Goal: Information Seeking & Learning: Check status

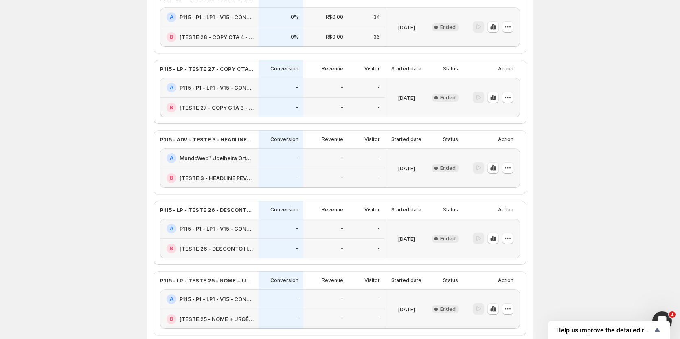
scroll to position [652, 0]
click at [494, 238] on icon "button" at bounding box center [494, 237] width 2 height 5
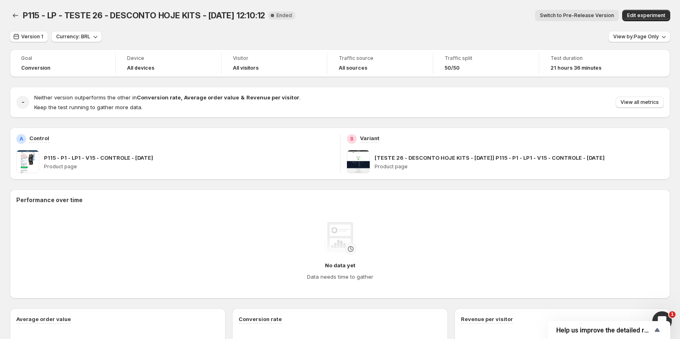
click at [561, 13] on span "Switch to Pre-Release Version" at bounding box center [577, 15] width 74 height 7
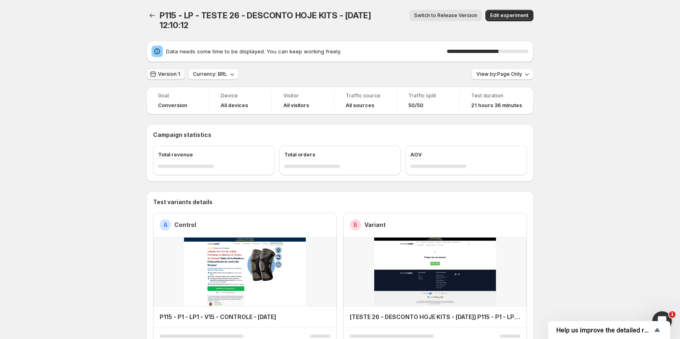
click at [170, 71] on span "Version 1" at bounding box center [169, 74] width 22 height 7
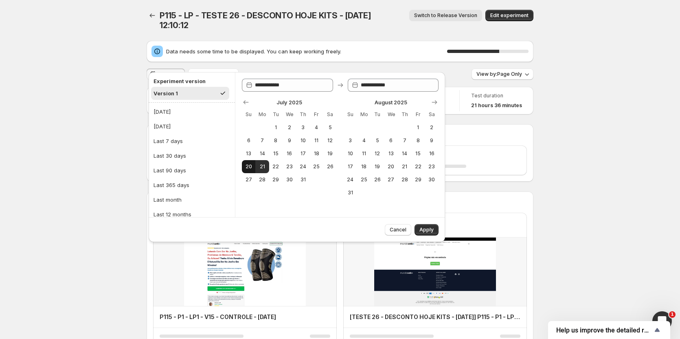
click at [245, 166] on span "20" at bounding box center [248, 166] width 7 height 7
click at [260, 167] on span "21" at bounding box center [262, 166] width 7 height 7
type input "**********"
click at [432, 232] on span "Apply" at bounding box center [427, 230] width 14 height 7
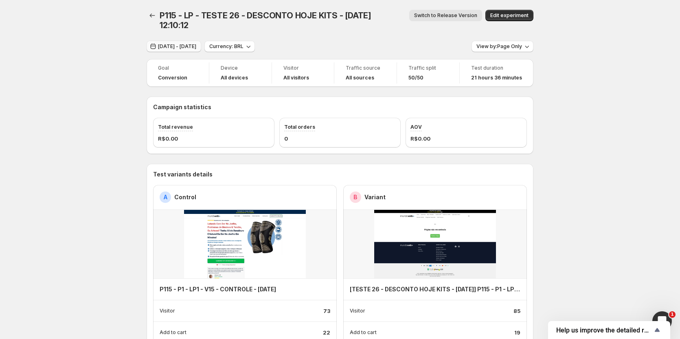
click at [184, 41] on button "[DATE] - [DATE]" at bounding box center [174, 46] width 55 height 11
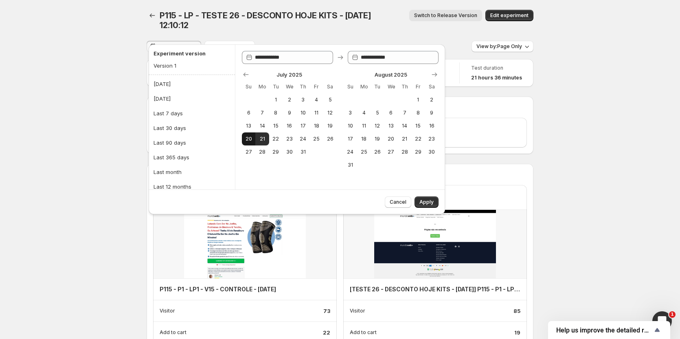
click at [249, 140] on span "20" at bounding box center [248, 139] width 7 height 7
type input "**********"
click at [425, 201] on span "Apply" at bounding box center [427, 202] width 14 height 7
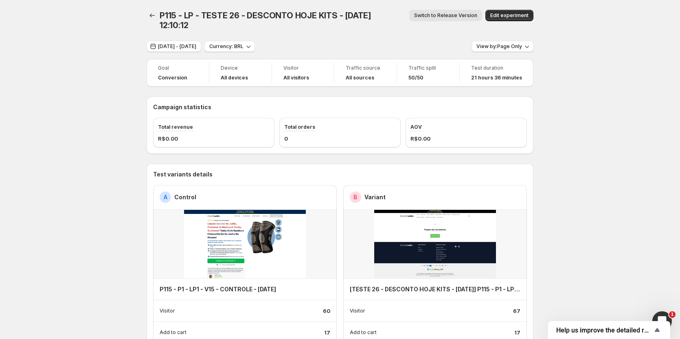
click at [178, 31] on div "P115 - LP - TESTE 26 - DESCONTO HOJE KITS - [DATE] 12:10:12. This page is ready…" at bounding box center [340, 20] width 387 height 41
click at [180, 43] on span "[DATE] - [DATE]" at bounding box center [177, 46] width 38 height 7
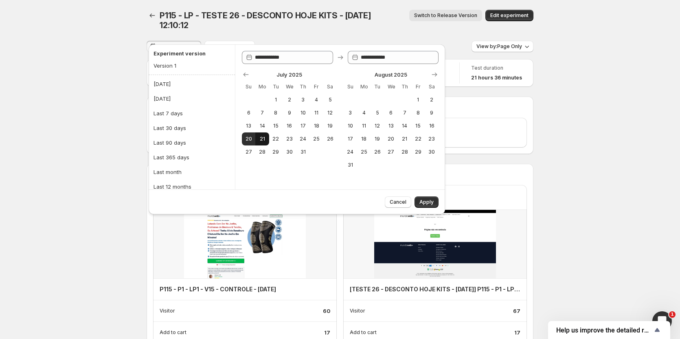
click at [262, 140] on span "21" at bounding box center [262, 139] width 7 height 7
type input "**********"
click at [262, 140] on span "21" at bounding box center [262, 139] width 7 height 7
type input "**********"
click at [423, 203] on span "Apply" at bounding box center [427, 202] width 14 height 7
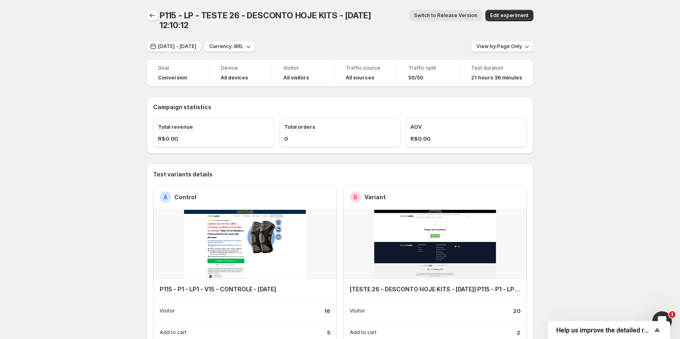
click at [153, 14] on icon "Back" at bounding box center [152, 15] width 8 height 8
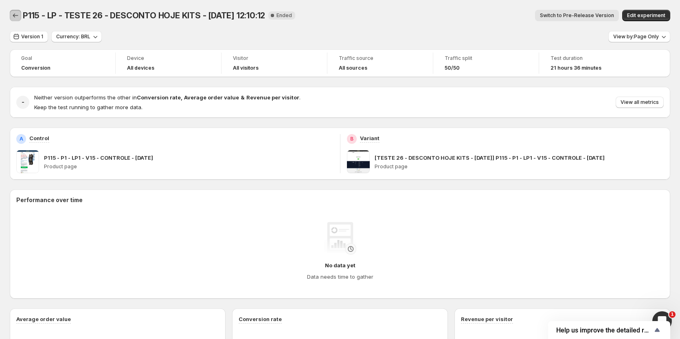
click at [18, 13] on icon "Back" at bounding box center [15, 15] width 8 height 8
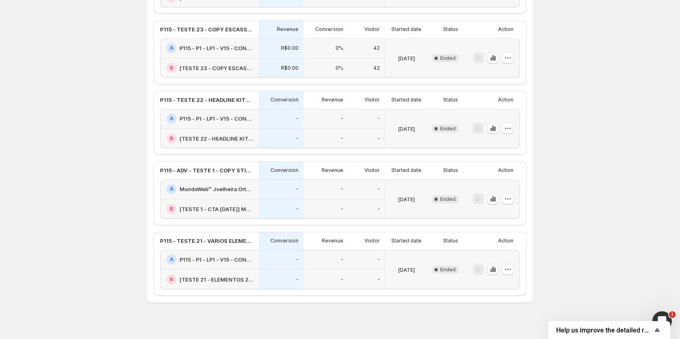
scroll to position [1122, 0]
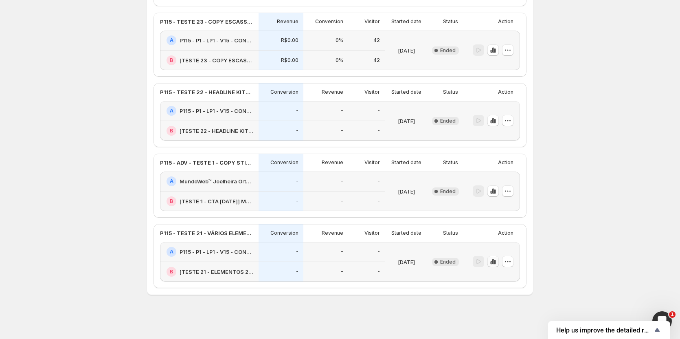
click at [494, 263] on icon "button" at bounding box center [494, 261] width 2 height 5
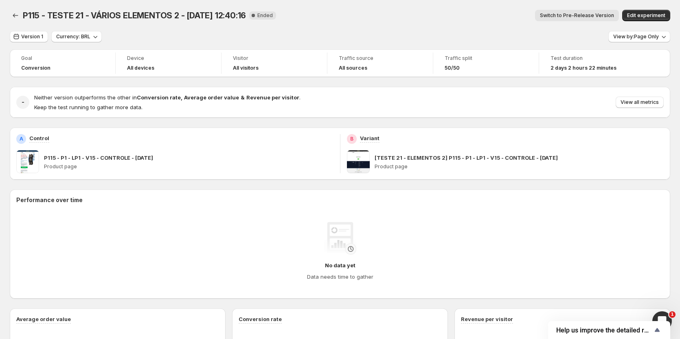
click at [601, 11] on button "Switch to Pre-Release Version" at bounding box center [577, 15] width 84 height 11
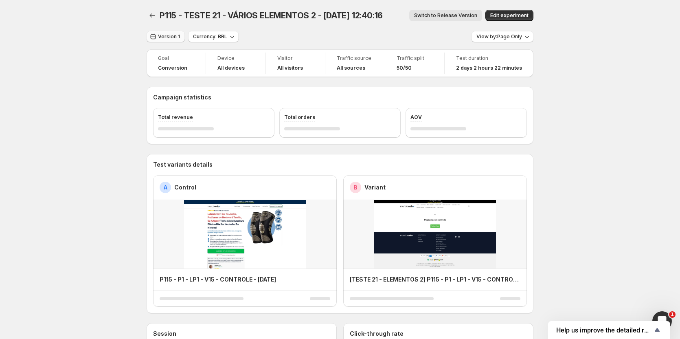
click at [167, 37] on span "Version 1" at bounding box center [169, 36] width 22 height 7
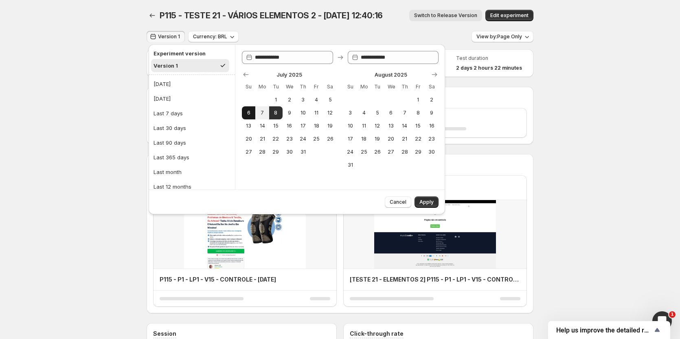
click at [250, 117] on button "6" at bounding box center [248, 112] width 13 height 13
type input "**********"
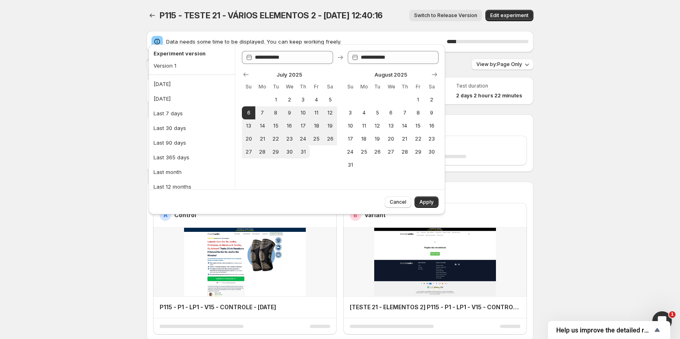
click at [430, 203] on span "Apply" at bounding box center [427, 202] width 14 height 7
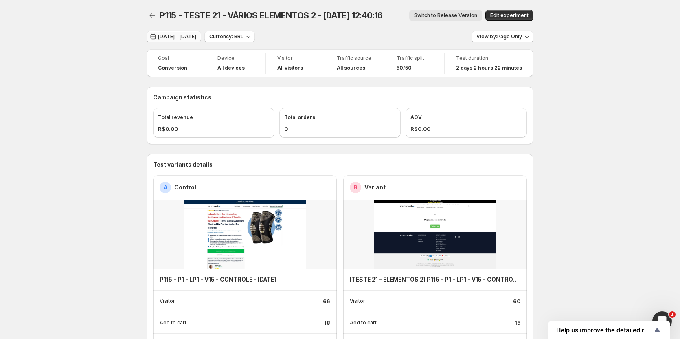
click at [180, 39] on span "[DATE] - [DATE]" at bounding box center [177, 36] width 38 height 7
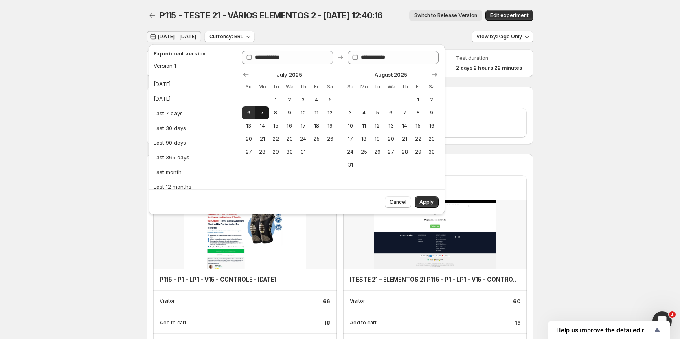
click at [258, 114] on button "7" at bounding box center [261, 112] width 13 height 13
type input "**********"
click at [258, 114] on button "7" at bounding box center [261, 112] width 13 height 13
type input "**********"
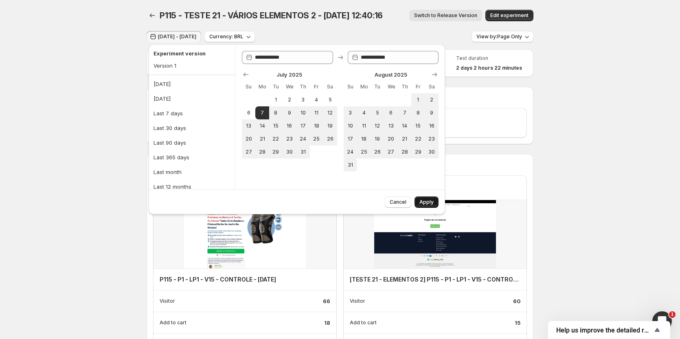
click at [432, 206] on button "Apply" at bounding box center [427, 201] width 24 height 11
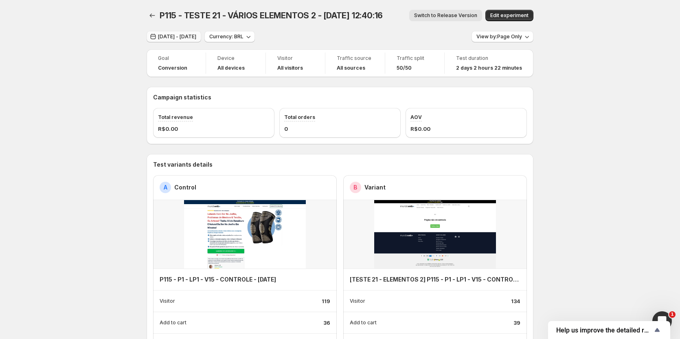
click at [176, 34] on span "[DATE] - [DATE]" at bounding box center [177, 36] width 38 height 7
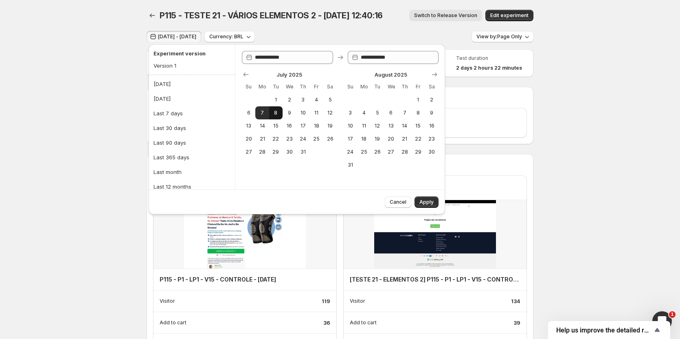
click at [275, 112] on span "8" at bounding box center [276, 113] width 7 height 7
type input "**********"
click at [275, 112] on span "8" at bounding box center [276, 113] width 7 height 7
type input "**********"
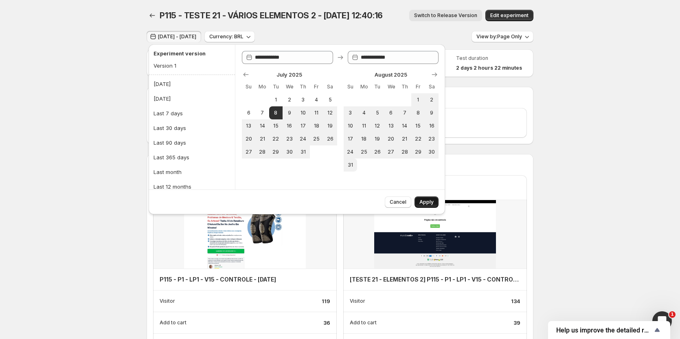
click at [434, 205] on button "Apply" at bounding box center [427, 201] width 24 height 11
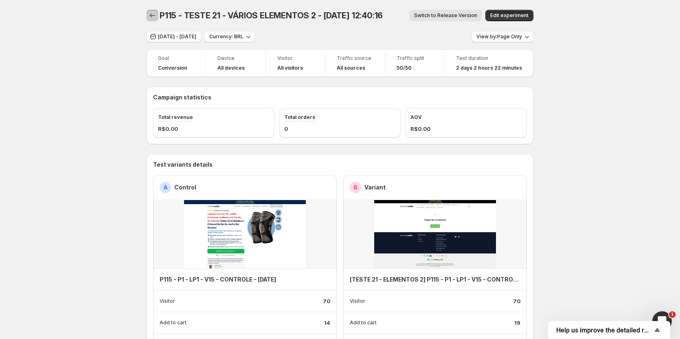
click at [154, 13] on icon "Back" at bounding box center [152, 15] width 8 height 8
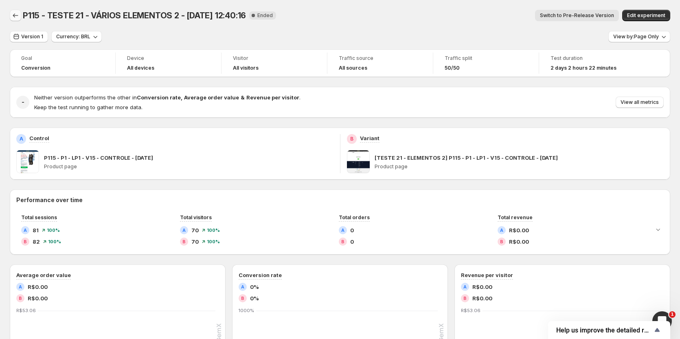
click at [14, 16] on icon "Back" at bounding box center [15, 15] width 5 height 4
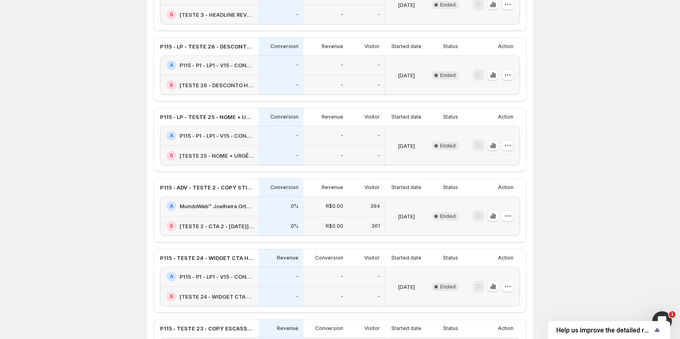
scroll to position [1122, 0]
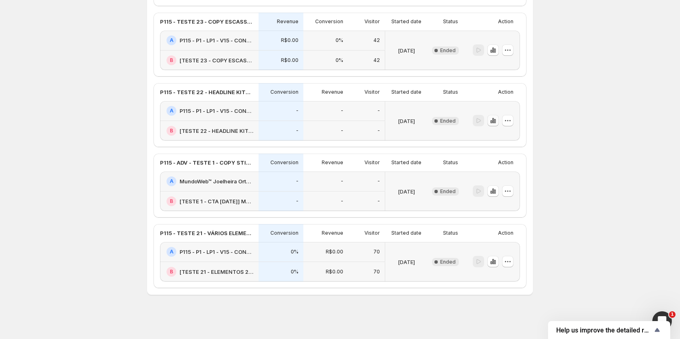
click at [495, 122] on icon "button" at bounding box center [493, 121] width 8 height 8
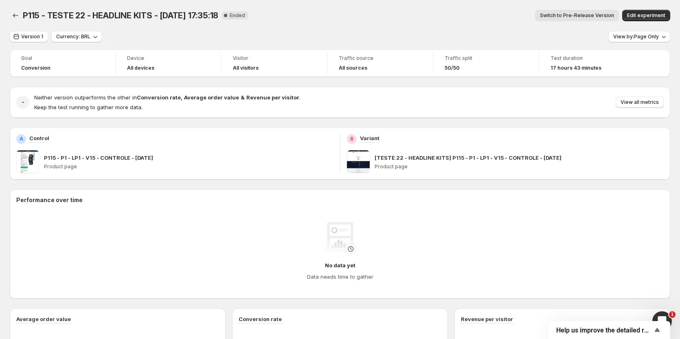
click at [571, 17] on span "Switch to Pre-Release Version" at bounding box center [577, 15] width 74 height 7
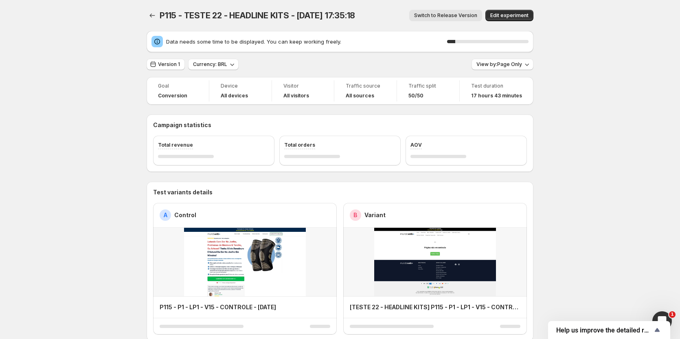
click at [167, 34] on div "Data needs some time to be displayed. You can keep working freely. 10 %" at bounding box center [340, 41] width 387 height 21
drag, startPoint x: 168, startPoint y: 48, endPoint x: 167, endPoint y: 56, distance: 8.2
click at [168, 51] on div "Data needs some time to be displayed. You can keep working freely. 18 %" at bounding box center [340, 41] width 387 height 21
click at [167, 64] on span "Version 1" at bounding box center [169, 64] width 22 height 7
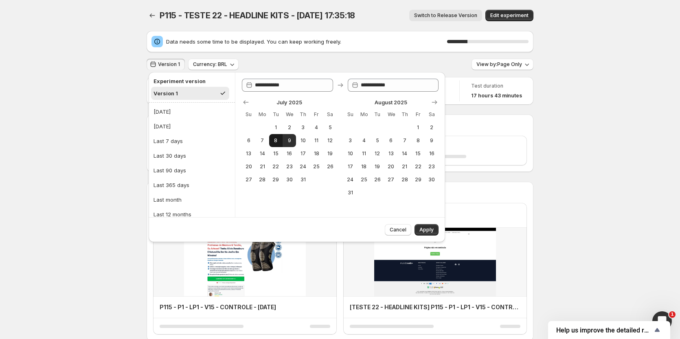
click at [280, 141] on button "8" at bounding box center [275, 140] width 13 height 13
type input "**********"
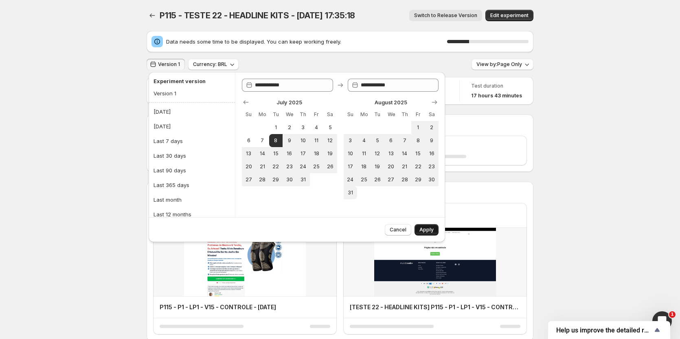
click at [427, 231] on span "Apply" at bounding box center [427, 230] width 14 height 7
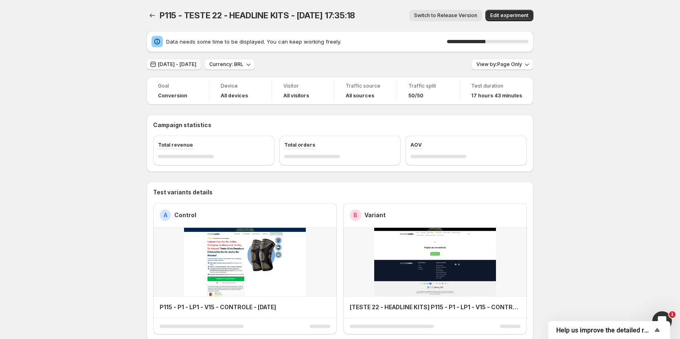
click at [189, 67] on span "[DATE] - [DATE]" at bounding box center [177, 64] width 38 height 7
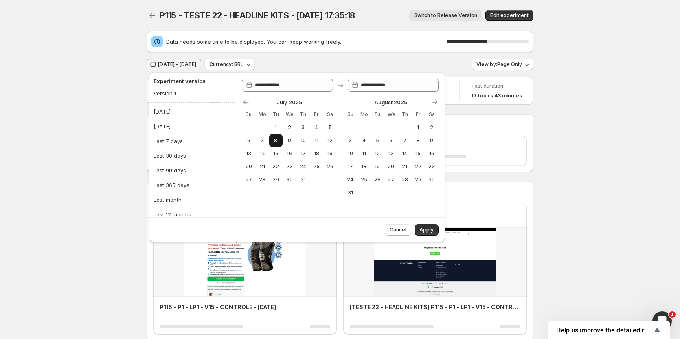
click at [276, 142] on span "8" at bounding box center [276, 140] width 7 height 7
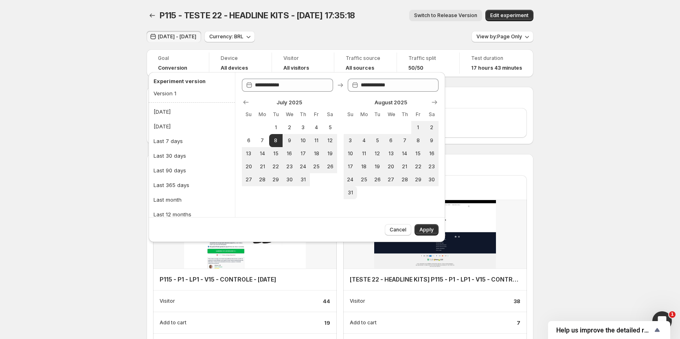
click at [518, 246] on img at bounding box center [435, 234] width 184 height 68
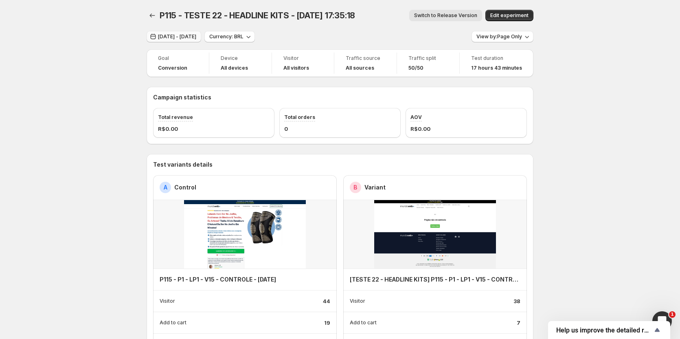
click at [181, 40] on button "[DATE] - [DATE]" at bounding box center [174, 36] width 55 height 11
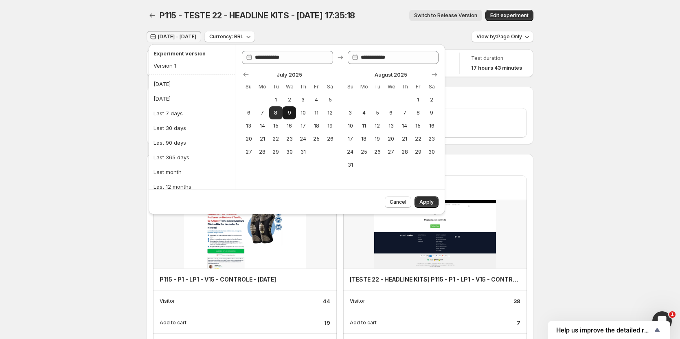
click at [290, 114] on span "9" at bounding box center [289, 113] width 7 height 7
type input "**********"
click at [290, 114] on span "9" at bounding box center [289, 113] width 7 height 7
type input "**********"
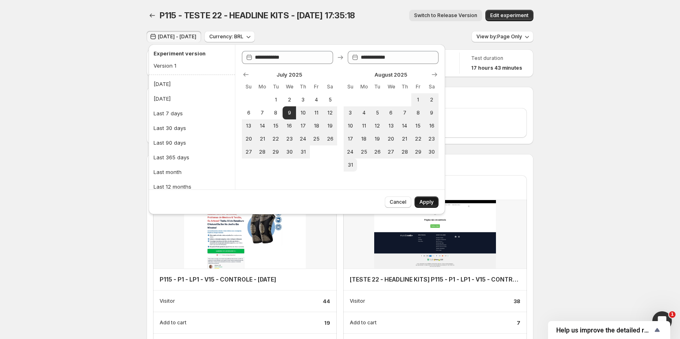
click at [427, 199] on button "Apply" at bounding box center [427, 201] width 24 height 11
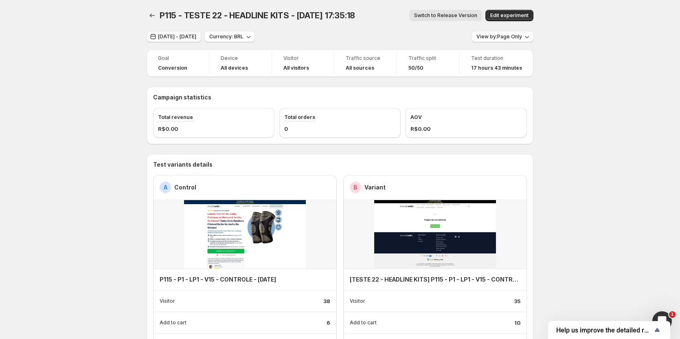
click at [174, 37] on span "[DATE] - [DATE]" at bounding box center [177, 36] width 38 height 7
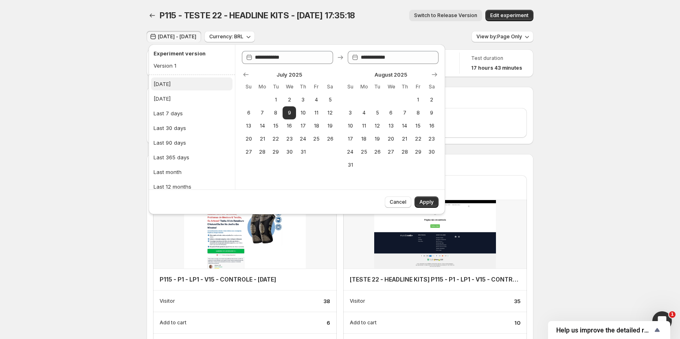
click at [170, 82] on button "[DATE]" at bounding box center [191, 83] width 81 height 13
type input "**********"
click at [169, 66] on div "Version 1" at bounding box center [165, 66] width 23 height 8
type input "**********"
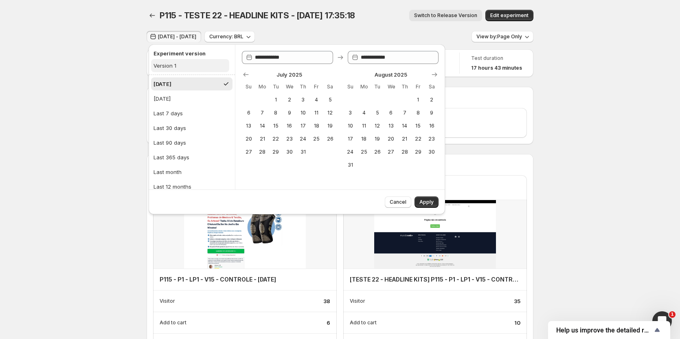
type input "**********"
click at [432, 202] on span "Apply" at bounding box center [427, 202] width 14 height 7
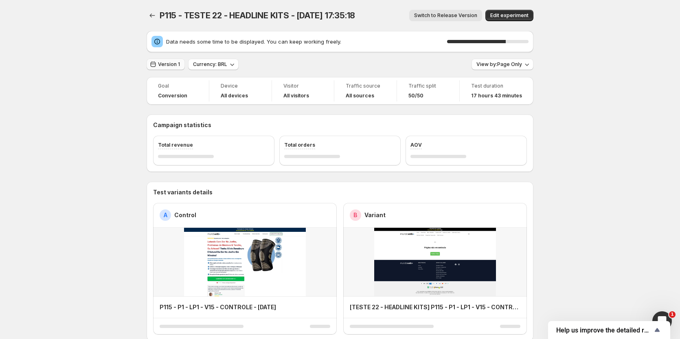
click at [174, 66] on span "Version 1" at bounding box center [169, 64] width 22 height 7
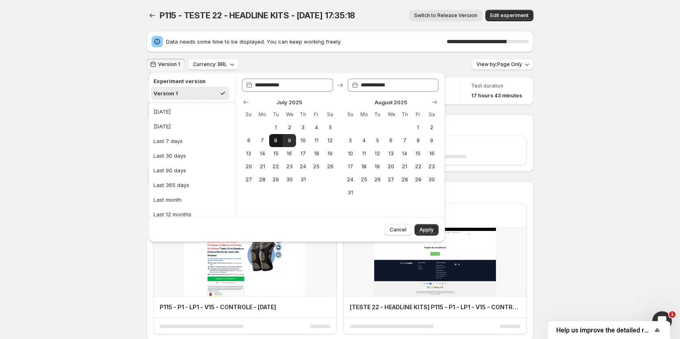
click at [278, 142] on span "8" at bounding box center [276, 140] width 7 height 7
click at [292, 143] on span "9" at bounding box center [289, 140] width 7 height 7
type input "**********"
click at [433, 229] on span "Apply" at bounding box center [427, 230] width 14 height 7
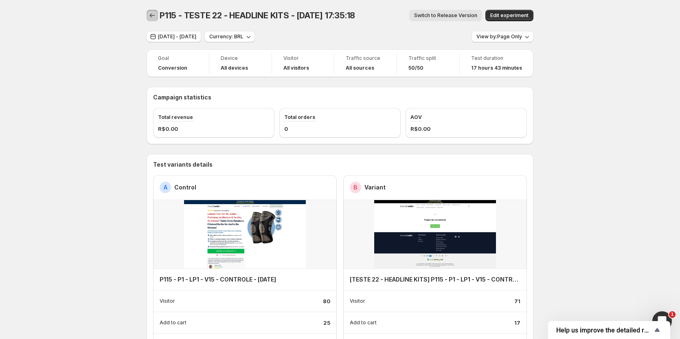
click at [152, 12] on icon "Back" at bounding box center [152, 15] width 8 height 8
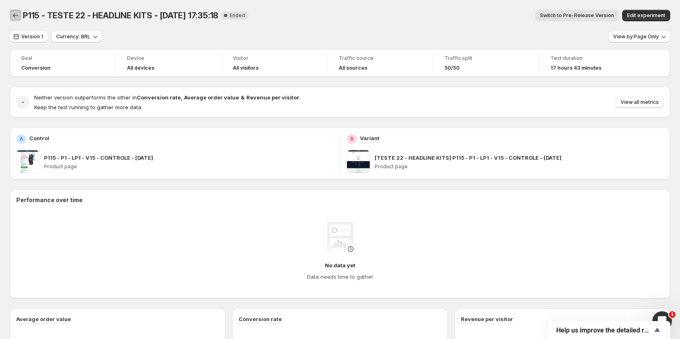
click at [19, 16] on icon "Back" at bounding box center [15, 15] width 8 height 8
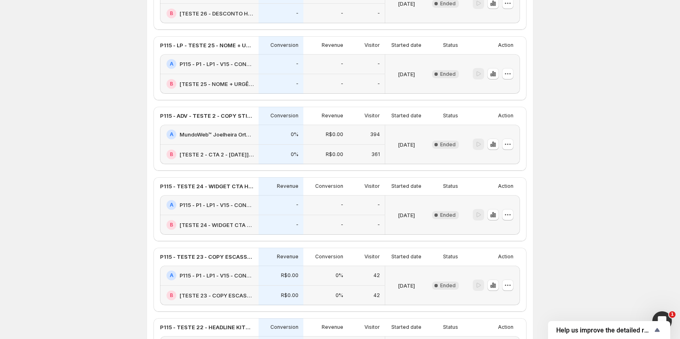
scroll to position [877, 0]
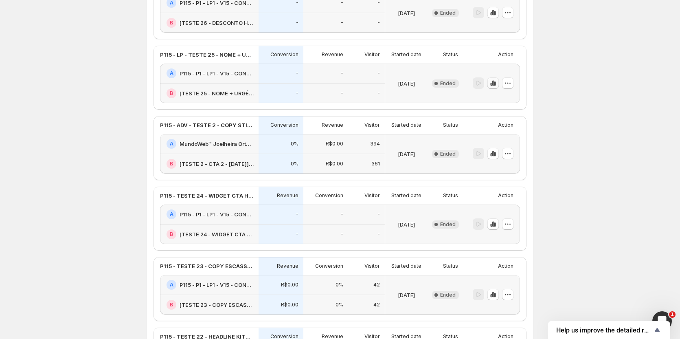
click at [493, 86] on icon "button" at bounding box center [493, 83] width 8 height 8
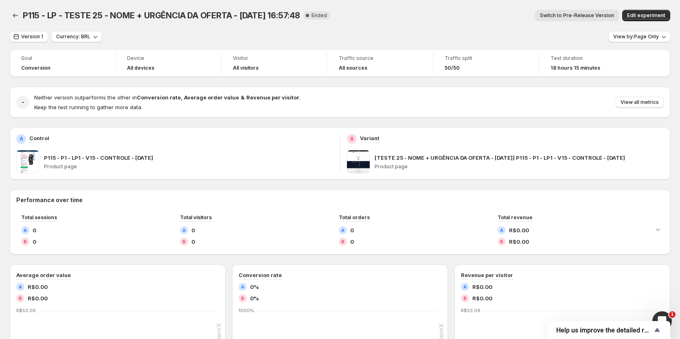
click at [603, 17] on span "Switch to Pre-Release Version" at bounding box center [577, 15] width 74 height 7
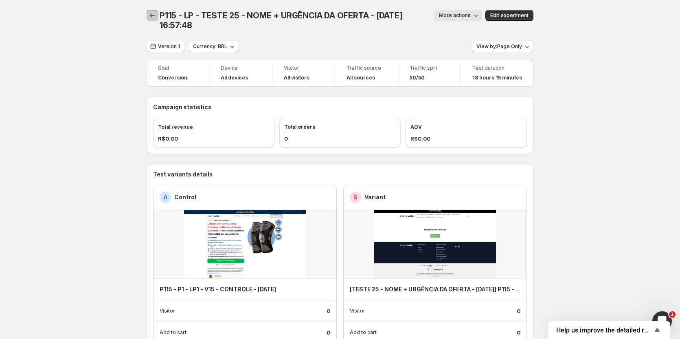
click at [156, 16] on icon "Back" at bounding box center [152, 15] width 8 height 8
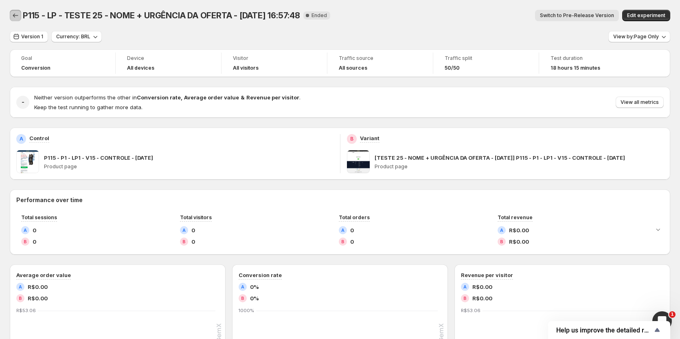
click at [18, 14] on icon "Back" at bounding box center [15, 15] width 8 height 8
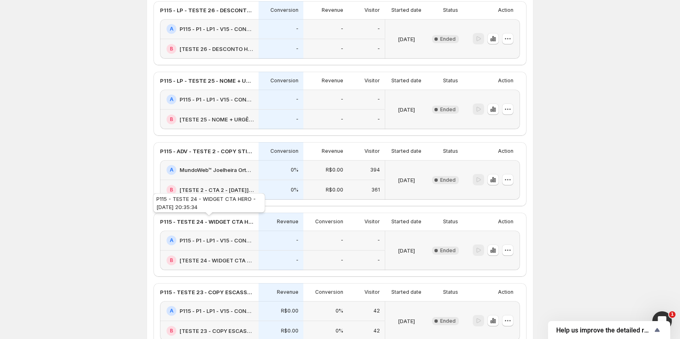
scroll to position [896, 0]
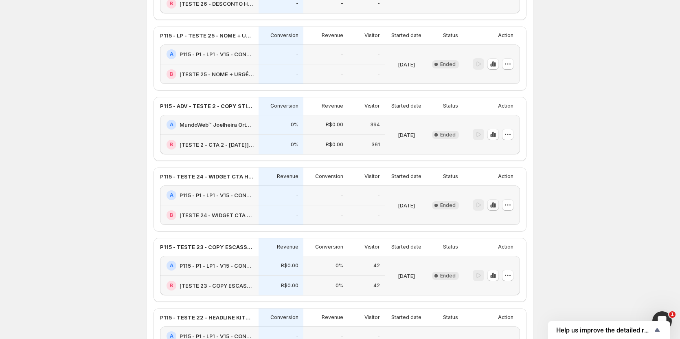
click at [492, 207] on icon "button" at bounding box center [493, 205] width 8 height 8
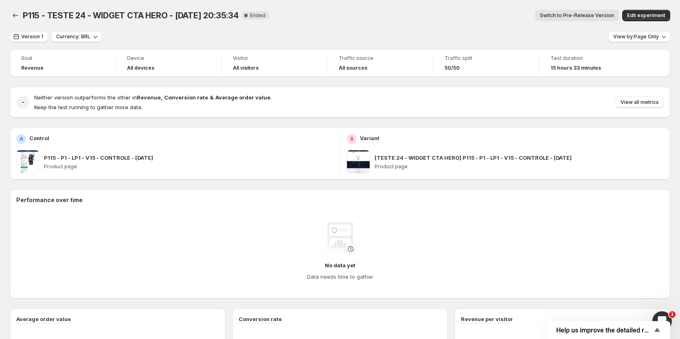
click at [594, 20] on button "Switch to Pre-Release Version" at bounding box center [577, 15] width 84 height 11
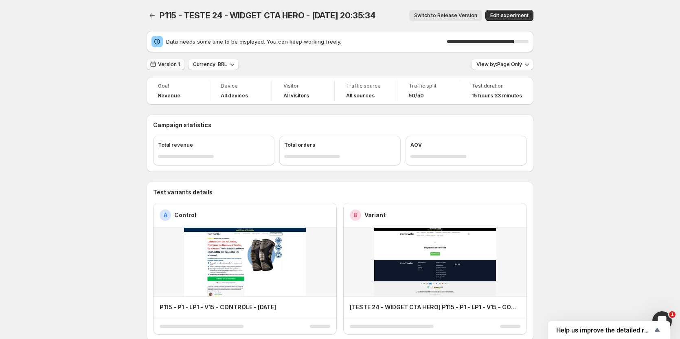
click at [166, 66] on span "Version 1" at bounding box center [169, 64] width 22 height 7
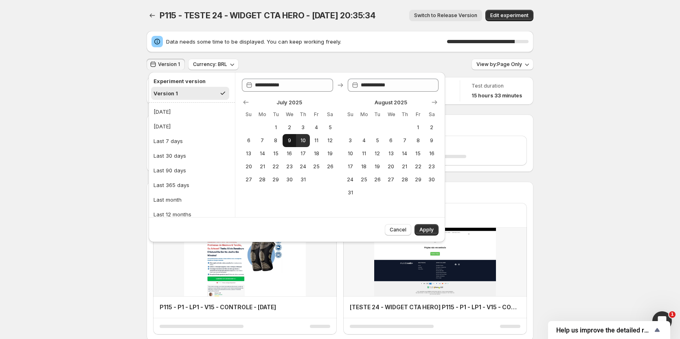
click at [290, 142] on span "9" at bounding box center [289, 140] width 7 height 7
click at [305, 141] on span "10" at bounding box center [302, 140] width 7 height 7
type input "**********"
click at [424, 233] on span "Apply" at bounding box center [427, 230] width 14 height 7
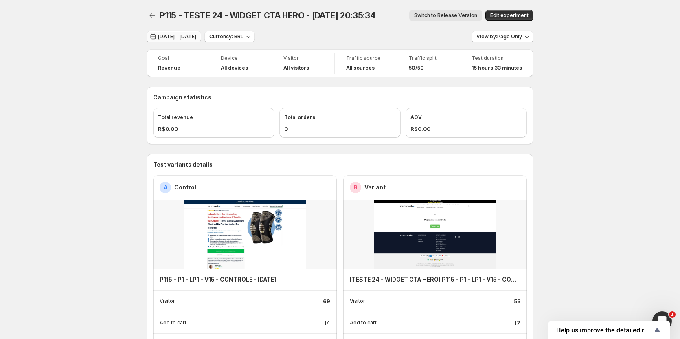
click at [163, 36] on span "[DATE] - [DATE]" at bounding box center [177, 36] width 38 height 7
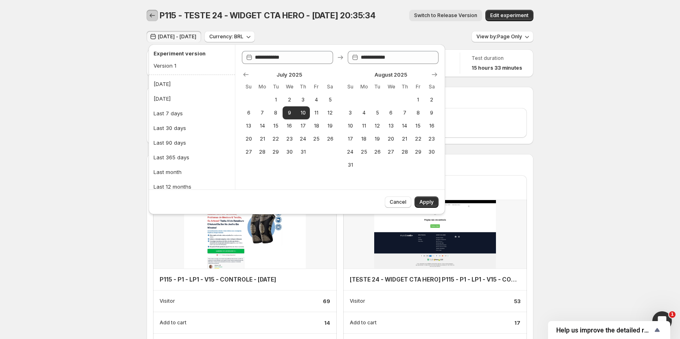
click at [151, 13] on icon "Back" at bounding box center [152, 15] width 8 height 8
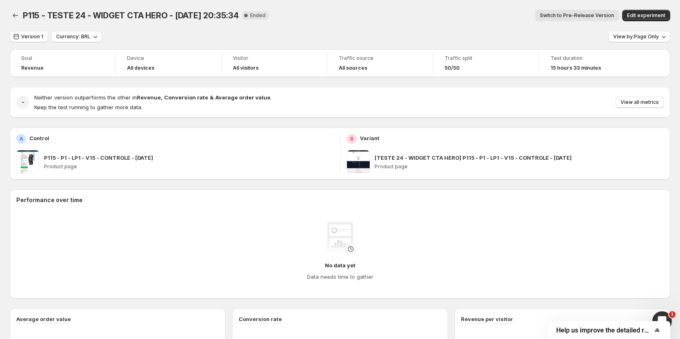
click at [8, 18] on div "P115 - TESTE 24 - WIDGET CTA HERO - [DATE] 20:35:34. This page is ready P115 - …" at bounding box center [340, 290] width 680 height 581
click at [12, 18] on icon "Back" at bounding box center [15, 15] width 8 height 8
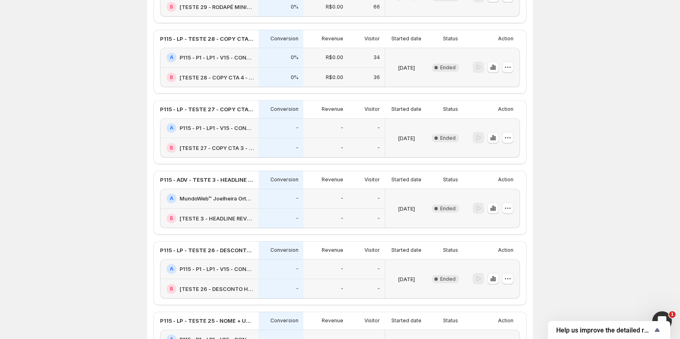
scroll to position [570, 0]
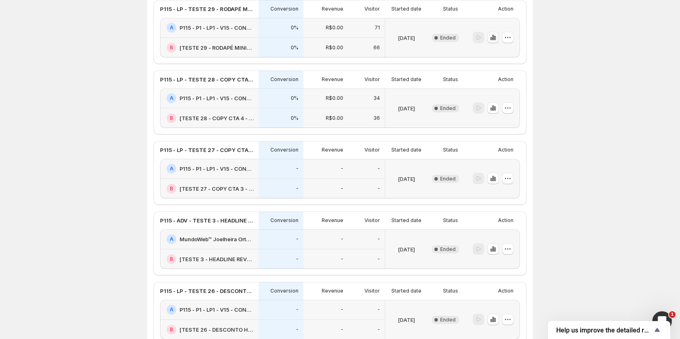
click at [492, 39] on icon "button" at bounding box center [493, 37] width 8 height 8
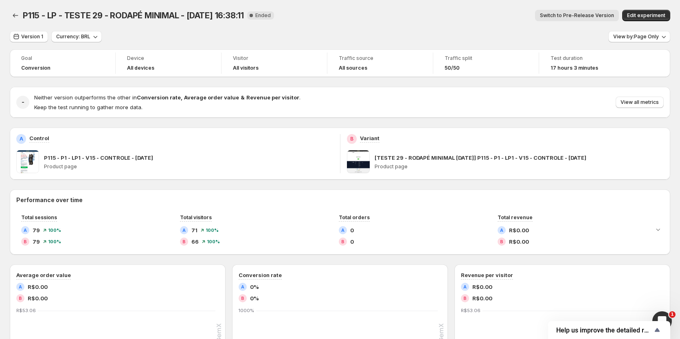
click at [577, 15] on span "Switch to Pre-Release Version" at bounding box center [577, 15] width 74 height 7
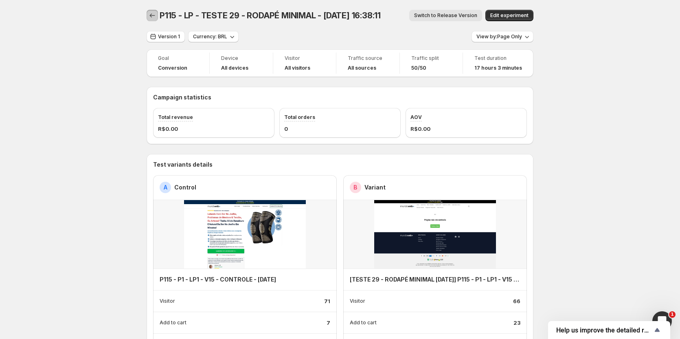
click at [154, 15] on icon "Back" at bounding box center [152, 15] width 8 height 8
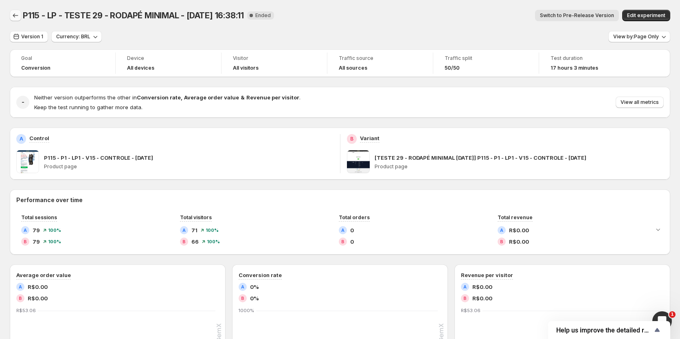
click at [11, 12] on icon "Back" at bounding box center [15, 15] width 8 height 8
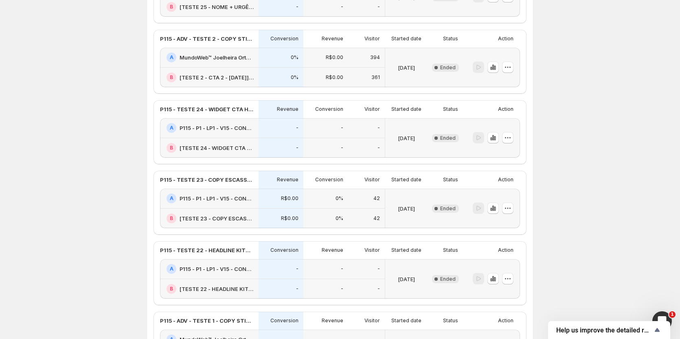
scroll to position [978, 0]
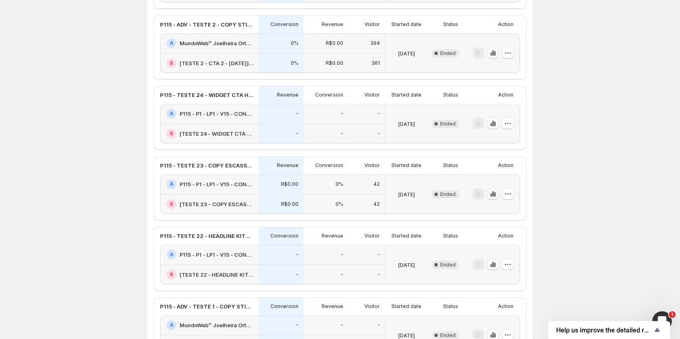
click at [497, 191] on icon "button" at bounding box center [493, 194] width 8 height 8
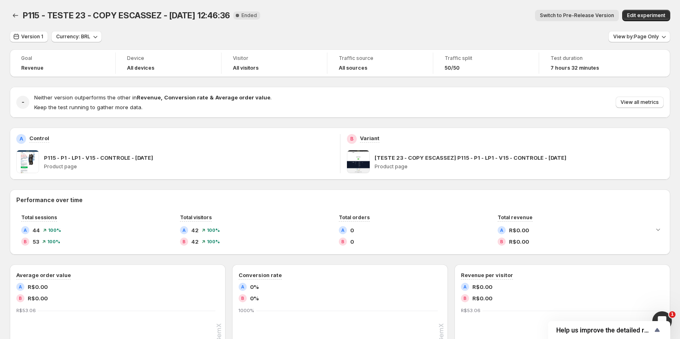
click at [578, 15] on span "Switch to Pre-Release Version" at bounding box center [577, 15] width 74 height 7
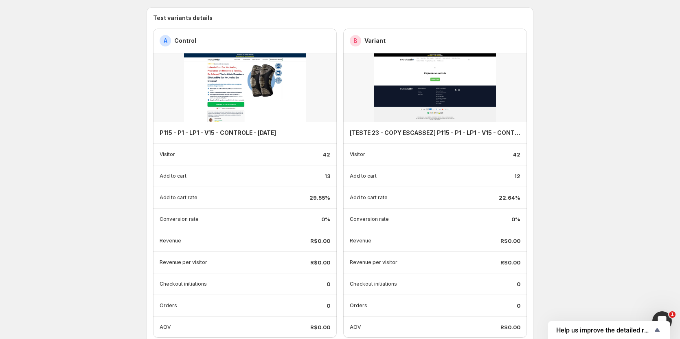
scroll to position [81, 0]
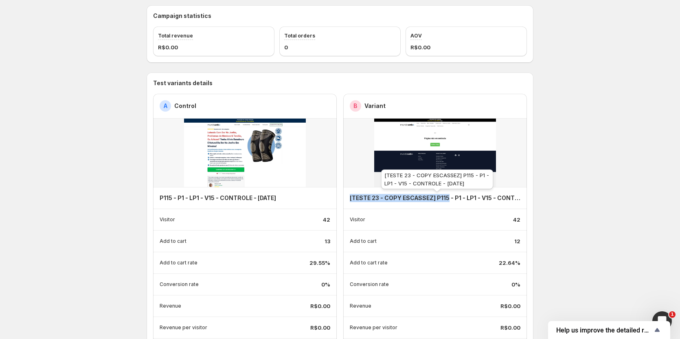
drag, startPoint x: 352, startPoint y: 198, endPoint x: 450, endPoint y: 201, distance: 98.6
click at [450, 201] on div "[TESTE 23 - COPY ESCASSEZ] P115 - P1 - LP1 - V15 - CONTROLE - [DATE]" at bounding box center [435, 197] width 184 height 21
copy h4 "[TESTE 23 - COPY ESCASSEZ] P115"
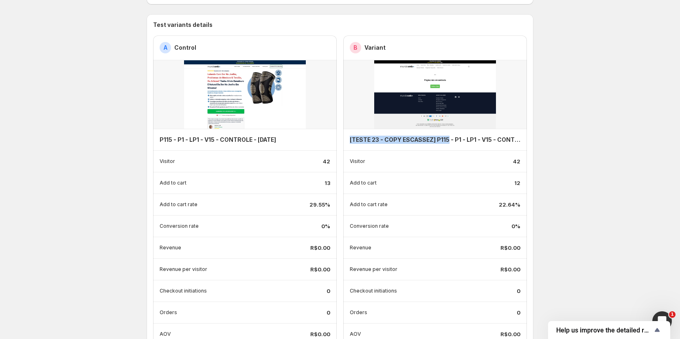
scroll to position [122, 0]
